Goal: Transaction & Acquisition: Purchase product/service

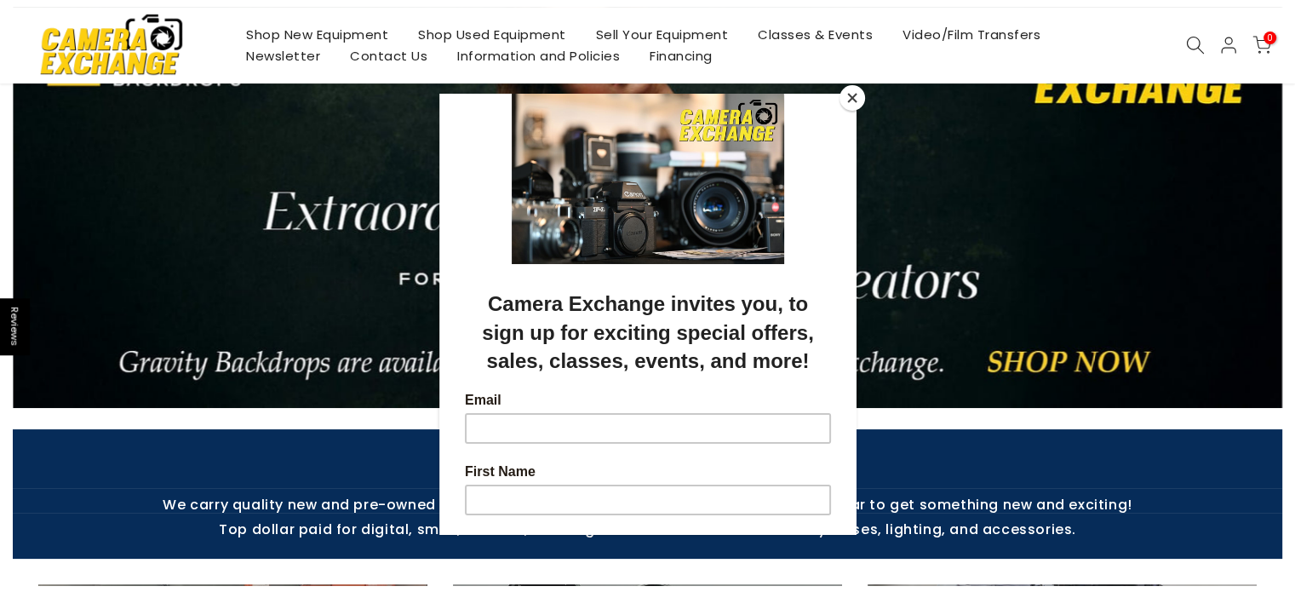
scroll to position [141, 0]
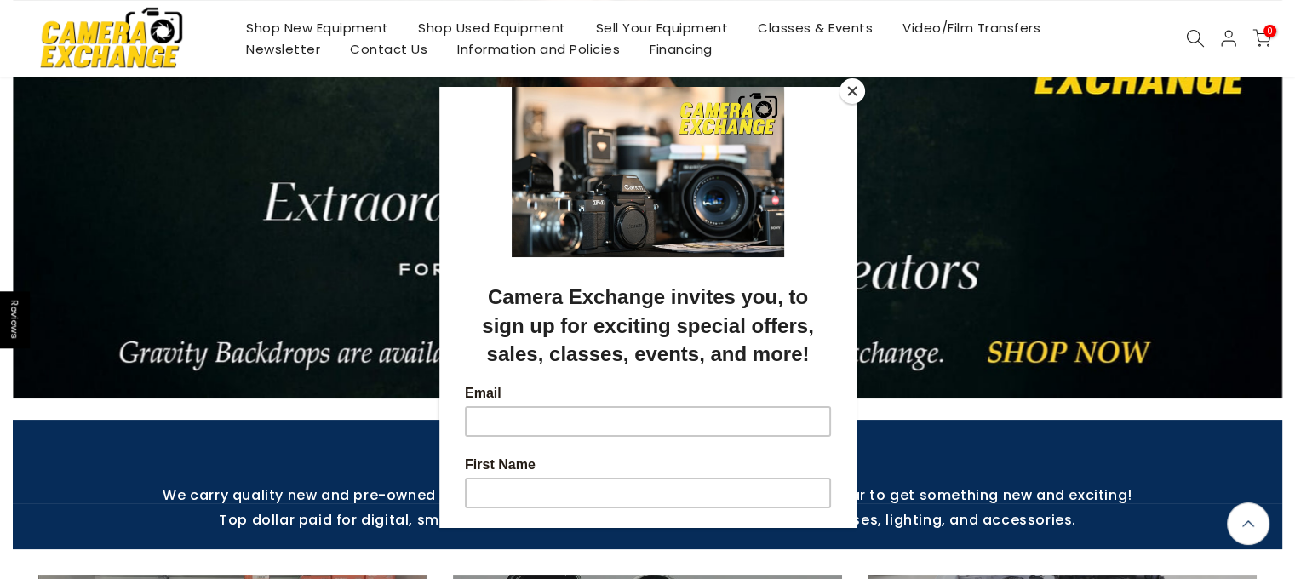
click at [852, 95] on button "Close" at bounding box center [853, 91] width 26 height 26
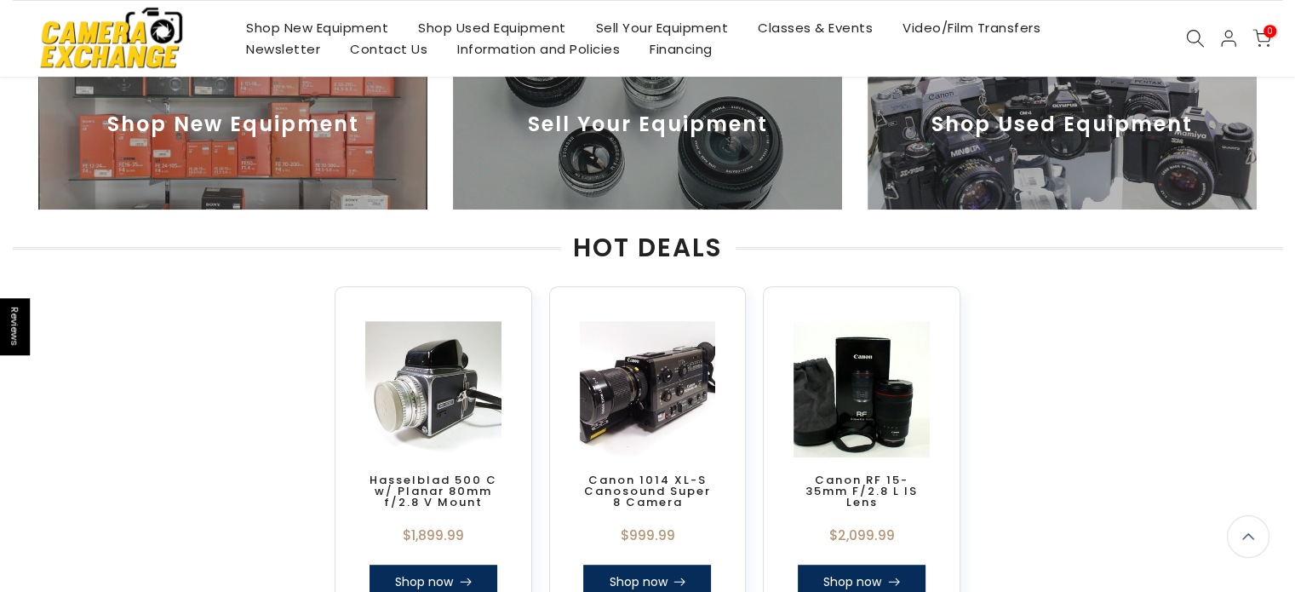
scroll to position [0, 0]
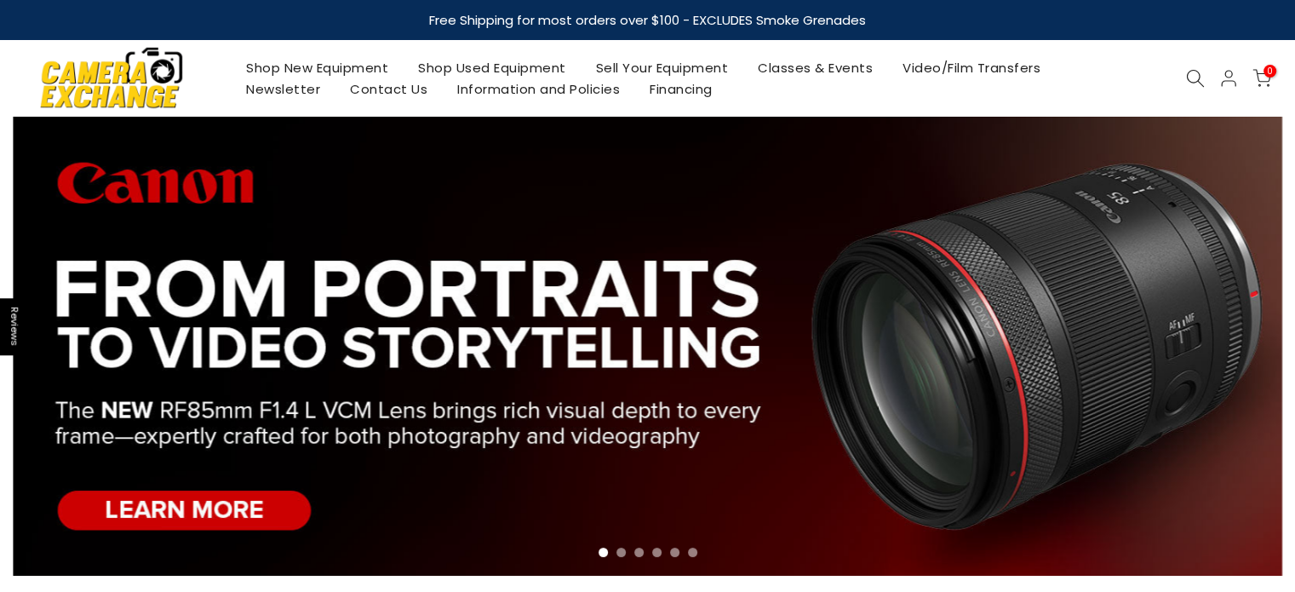
click at [963, 66] on link "Video/Film Transfers" at bounding box center [972, 67] width 168 height 21
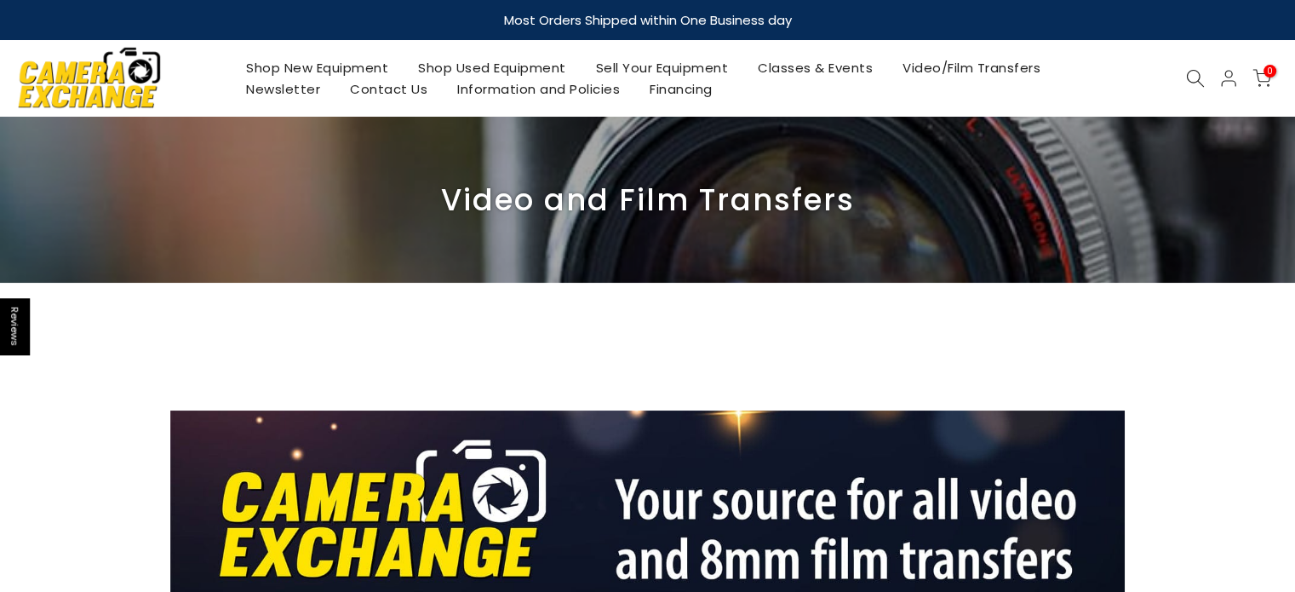
click at [800, 73] on link "Classes & Events" at bounding box center [815, 67] width 145 height 21
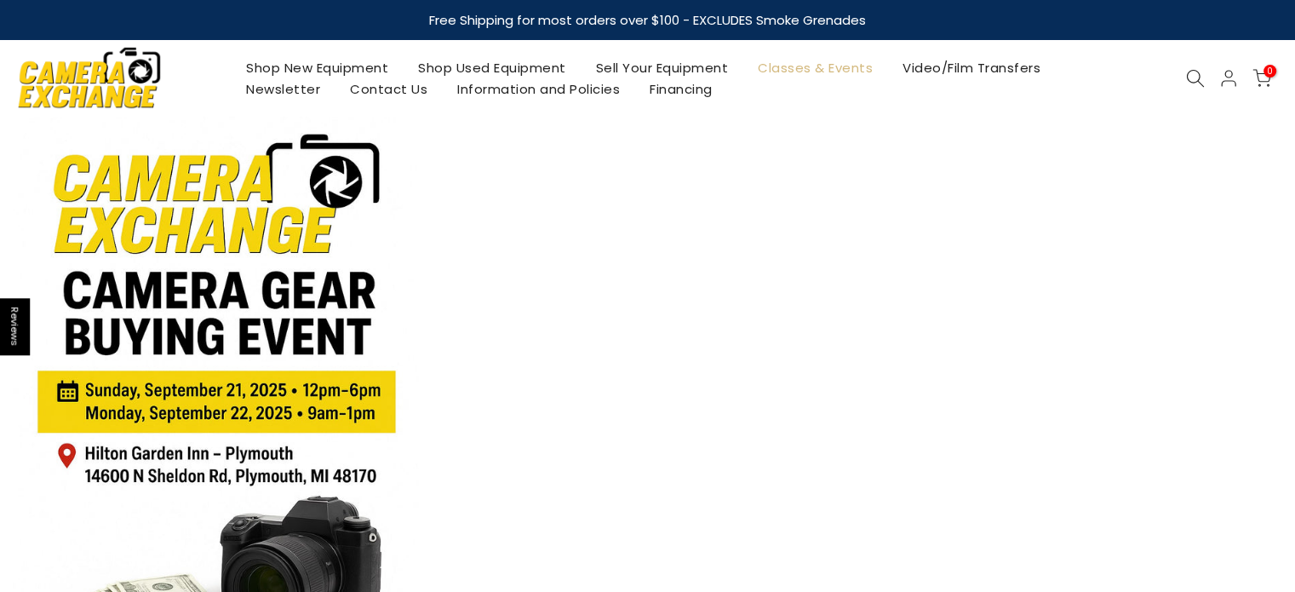
click at [337, 66] on link "Shop New Equipment" at bounding box center [318, 67] width 172 height 21
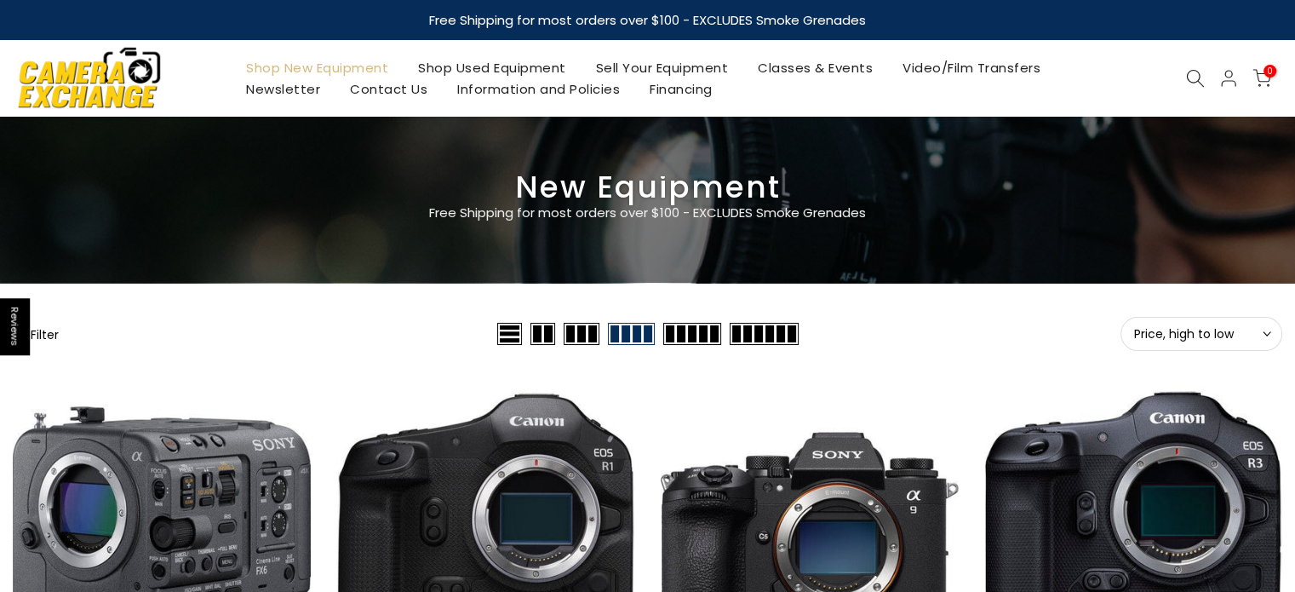
click at [1168, 340] on span "Price, high to low" at bounding box center [1201, 333] width 135 height 15
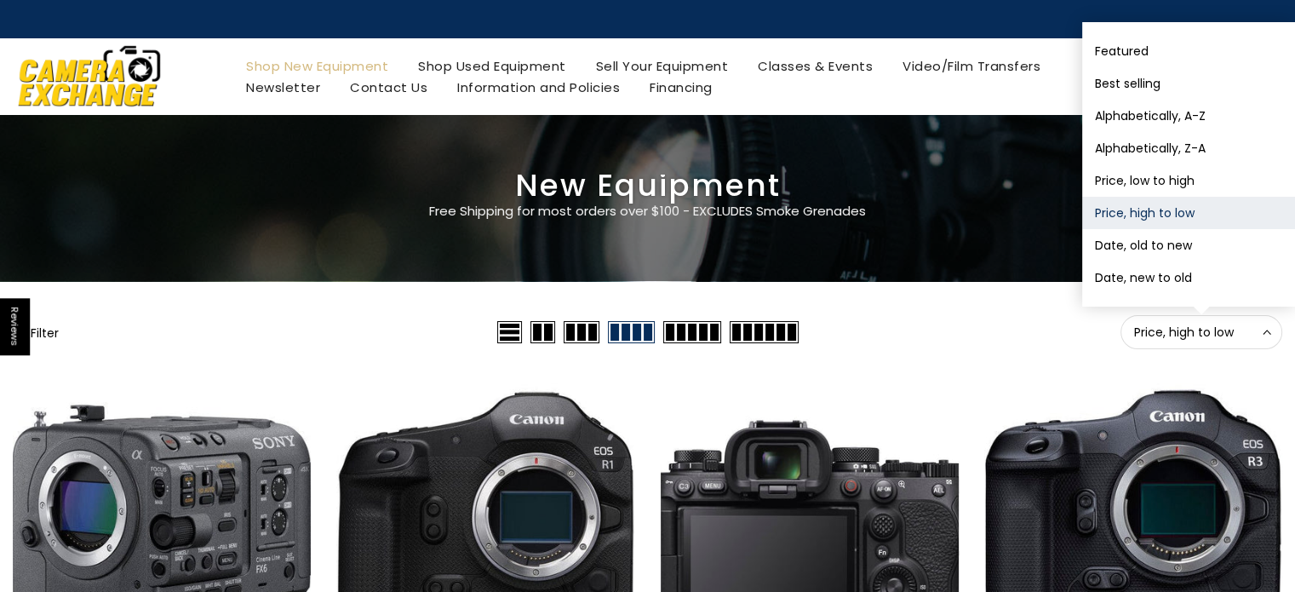
click at [881, 391] on link at bounding box center [810, 532] width 298 height 298
